Goal: Transaction & Acquisition: Purchase product/service

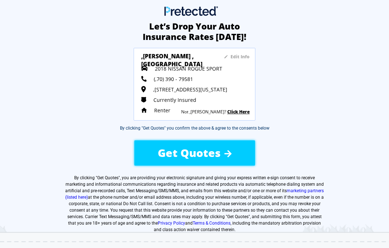
click at [163, 67] on span "2018 NISSAN ROGUE SPORT" at bounding box center [188, 68] width 67 height 7
click at [244, 59] on sapn "Edit Info" at bounding box center [240, 57] width 19 height 6
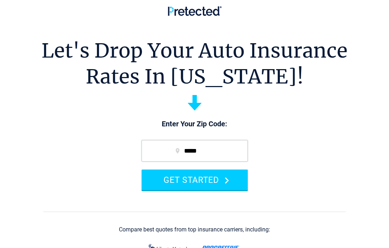
click at [210, 179] on button "GET STARTED" at bounding box center [195, 180] width 106 height 21
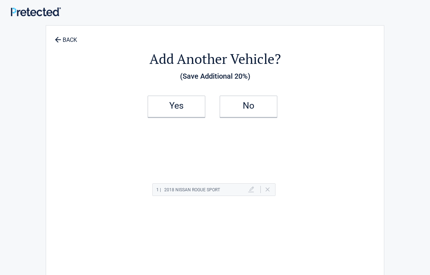
click at [57, 35] on link "BACK" at bounding box center [65, 36] width 25 height 13
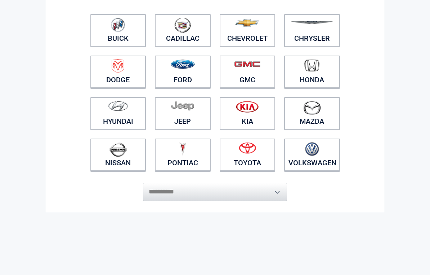
scroll to position [81, 0]
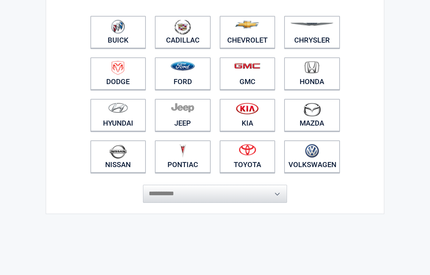
click at [117, 154] on img at bounding box center [118, 151] width 17 height 15
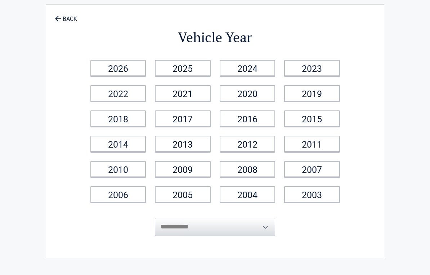
scroll to position [0, 0]
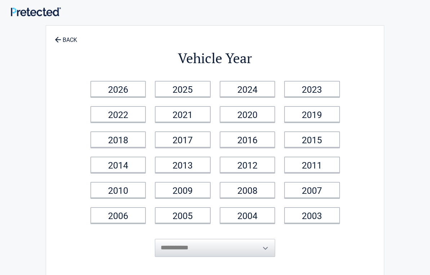
click at [194, 141] on link "2017" at bounding box center [183, 139] width 56 height 16
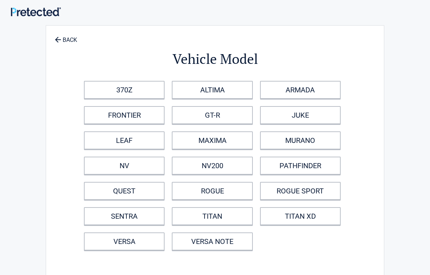
click at [324, 195] on link "ROGUE SPORT" at bounding box center [300, 191] width 81 height 18
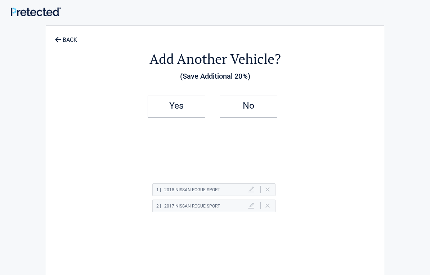
click at [258, 104] on h2 "No" at bounding box center [248, 105] width 43 height 5
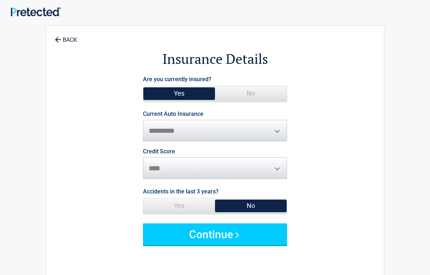
click at [229, 232] on button "Continue" at bounding box center [215, 234] width 144 height 22
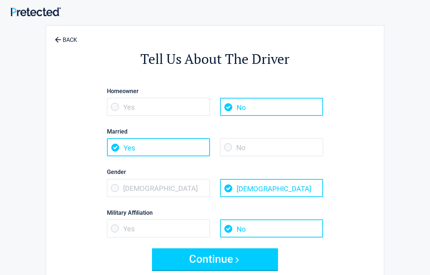
click at [235, 151] on span "No" at bounding box center [271, 147] width 103 height 18
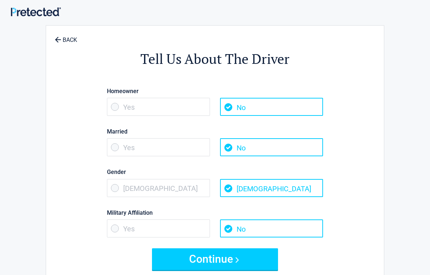
click at [222, 248] on button "Continue" at bounding box center [215, 259] width 126 height 22
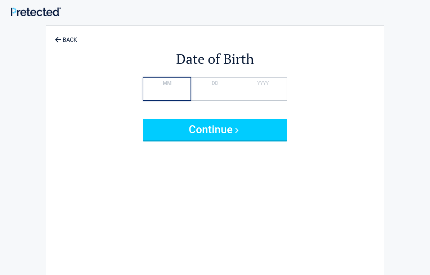
click at [173, 91] on input "*" at bounding box center [167, 88] width 48 height 23
type input "*"
type input "**"
click at [227, 126] on button "Continue" at bounding box center [215, 130] width 144 height 22
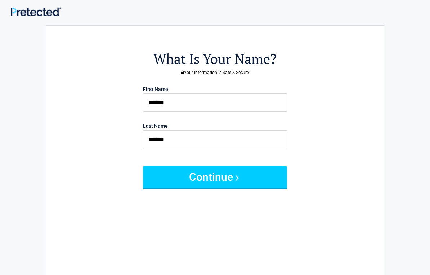
click at [225, 177] on button "Continue" at bounding box center [215, 177] width 144 height 22
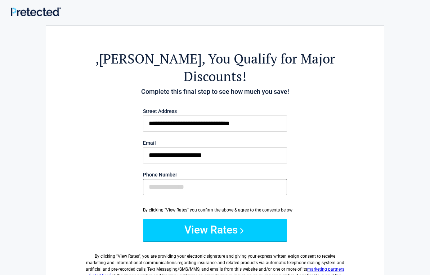
click at [161, 179] on input "Phone Number" at bounding box center [215, 187] width 144 height 16
type input "**********"
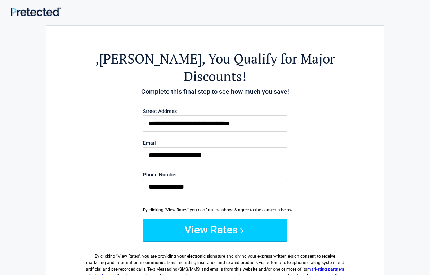
click at [236, 219] on button "View Rates" at bounding box center [215, 230] width 144 height 22
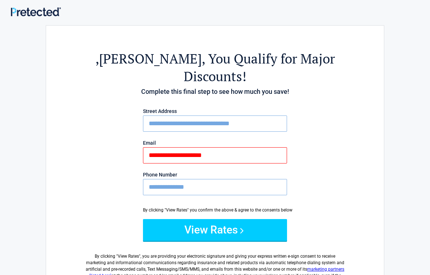
click at [215, 219] on button "View Rates" at bounding box center [215, 230] width 144 height 22
click at [246, 219] on button "View Rates" at bounding box center [215, 230] width 144 height 22
type input "*"
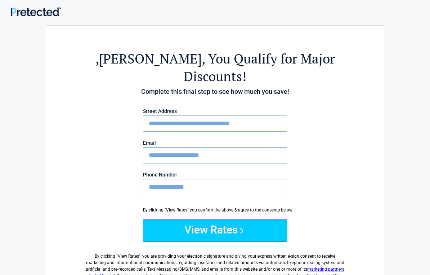
type input "**********"
click at [211, 219] on button "View Rates" at bounding box center [215, 230] width 144 height 22
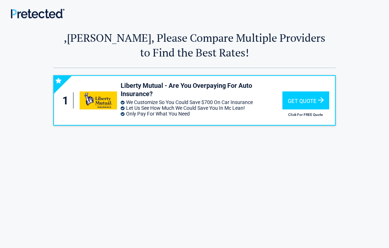
click at [298, 99] on div "Get Quote" at bounding box center [306, 101] width 47 height 18
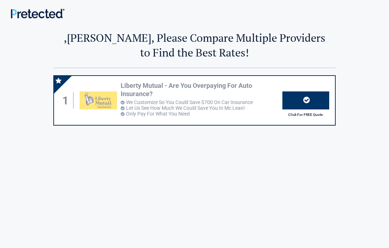
click at [300, 103] on div at bounding box center [306, 101] width 47 height 18
click at [306, 95] on div at bounding box center [306, 101] width 47 height 18
click at [389, 98] on div "1 Liberty Mutual - Are You Overpaying For Auto Insurance? We Customize So You C…" at bounding box center [194, 181] width 389 height 226
